Goal: Find specific page/section: Find specific page/section

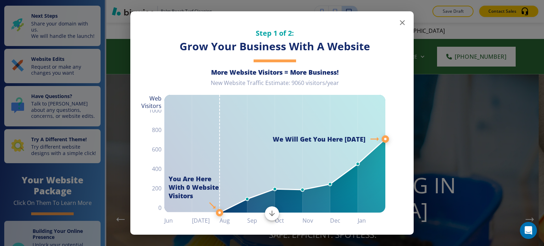
click at [400, 21] on icon "button" at bounding box center [402, 22] width 8 height 8
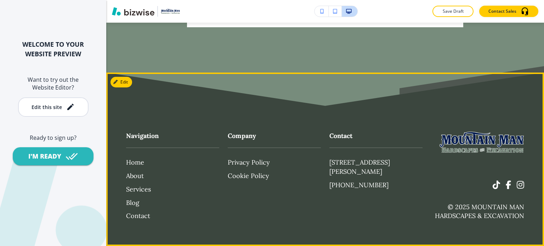
scroll to position [5250, 0]
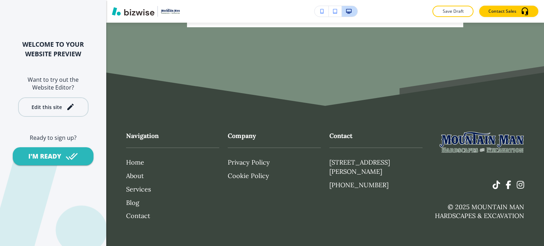
click at [71, 105] on icon "button" at bounding box center [70, 107] width 6 height 6
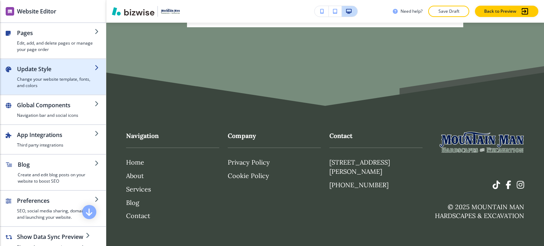
click at [67, 71] on h2 "Update Style" at bounding box center [56, 69] width 78 height 8
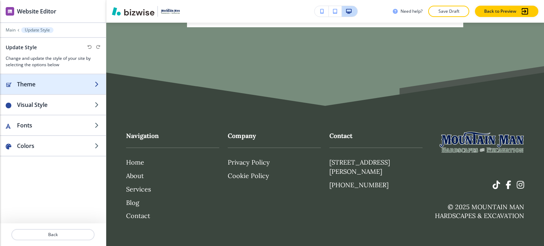
click at [72, 87] on h2 "Theme" at bounding box center [56, 84] width 78 height 8
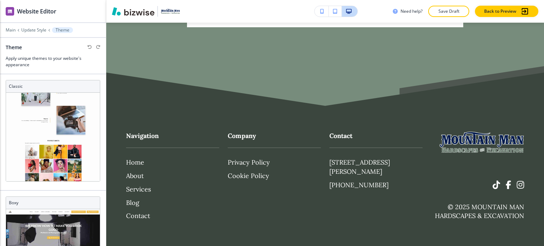
scroll to position [203, 0]
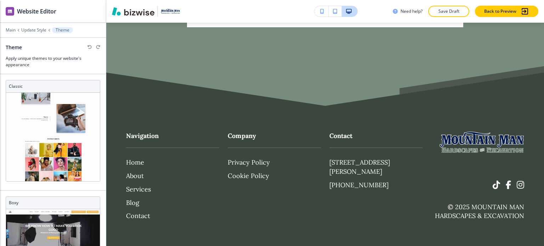
click at [33, 33] on div at bounding box center [53, 35] width 106 height 4
click at [36, 29] on p "Update Style" at bounding box center [33, 30] width 25 height 5
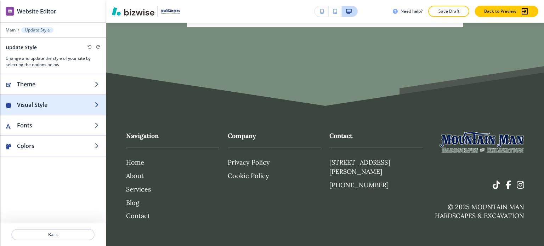
click at [55, 108] on h2 "Visual Style" at bounding box center [56, 105] width 78 height 8
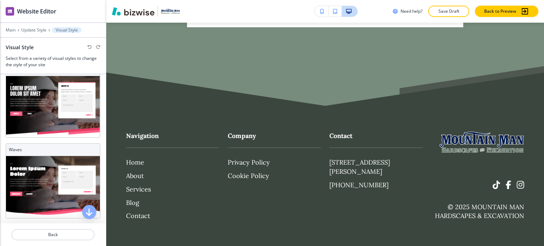
scroll to position [0, 0]
